Goal: Task Accomplishment & Management: Use online tool/utility

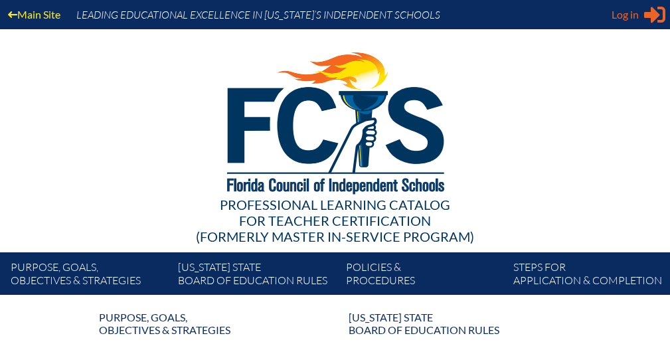
type input "[EMAIL_ADDRESS][DOMAIN_NAME]"
click at [643, 9] on div "Log in Close Sign in or register" at bounding box center [638, 14] width 54 height 21
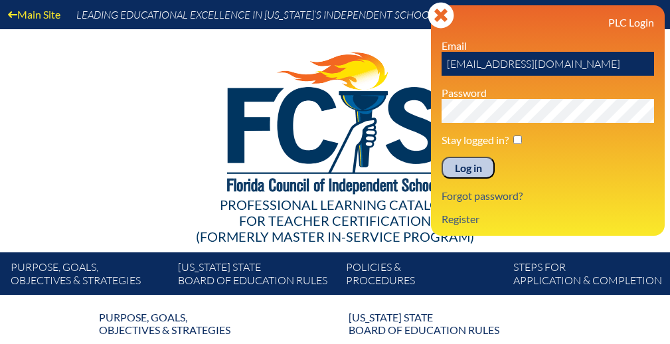
click at [465, 182] on div "PLC Login Email [EMAIL_ADDRESS][DOMAIN_NAME] Password Stay logged in? Log in Fo…" at bounding box center [547, 120] width 212 height 209
click at [465, 173] on input "Log in" at bounding box center [467, 168] width 53 height 23
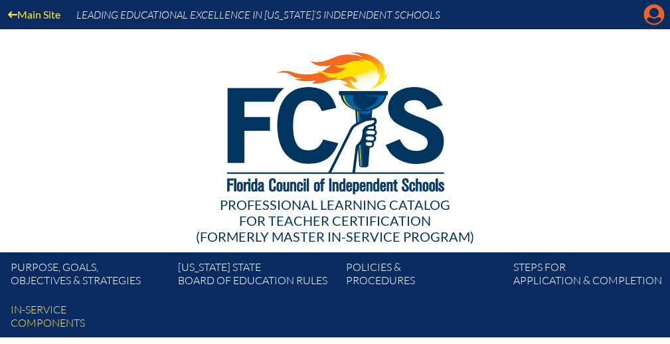
click at [650, 14] on icon "Manage account" at bounding box center [653, 14] width 21 height 21
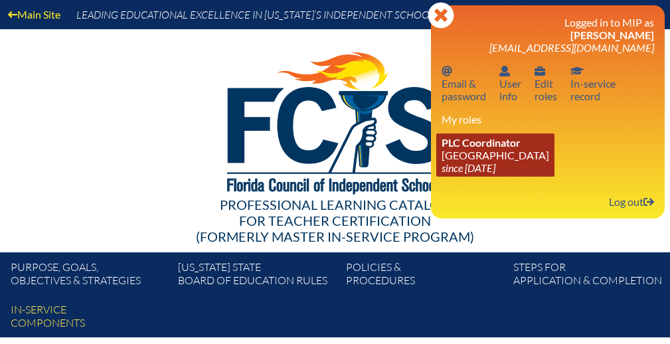
click at [492, 141] on span "PLC Coordinator" at bounding box center [480, 142] width 79 height 13
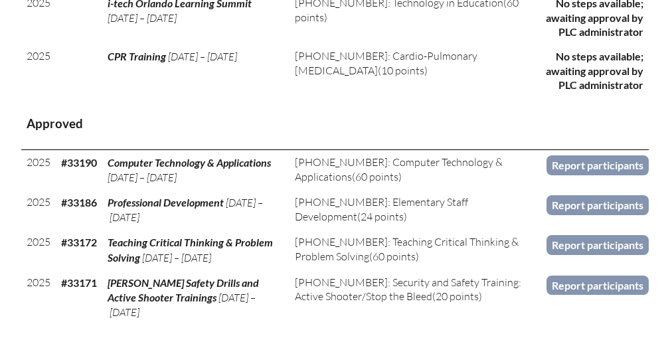
scroll to position [665, 0]
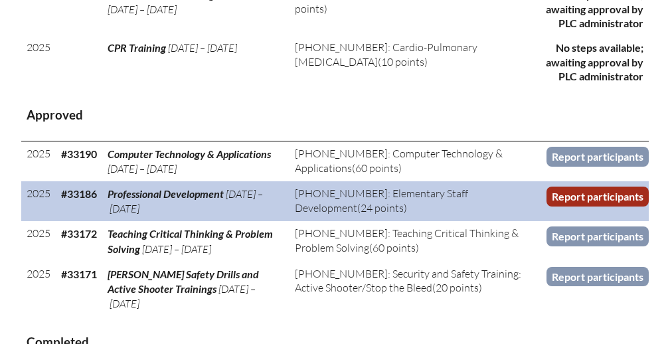
click at [558, 195] on link "Report participants" at bounding box center [597, 196] width 102 height 19
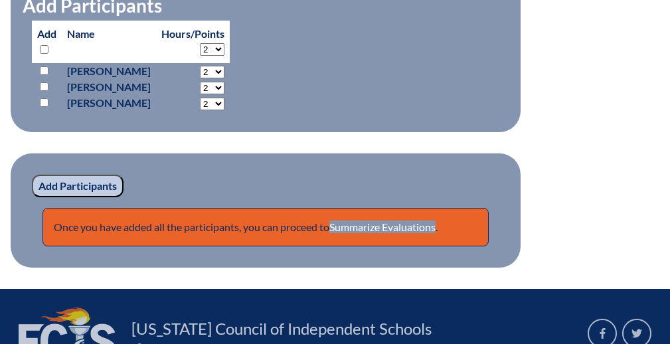
scroll to position [1685, 0]
